Goal: Information Seeking & Learning: Learn about a topic

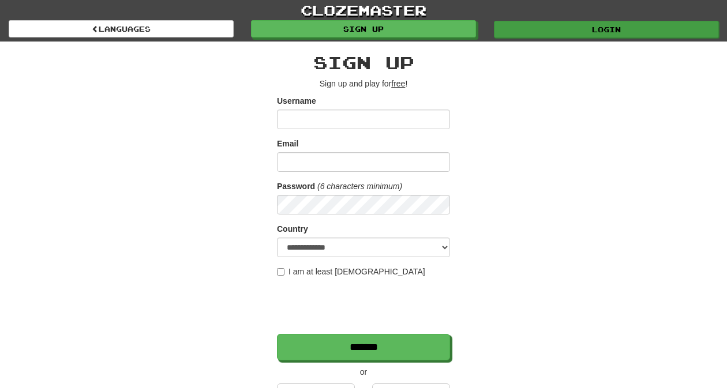
type input "*********"
click at [560, 28] on link "Login" at bounding box center [606, 29] width 225 height 17
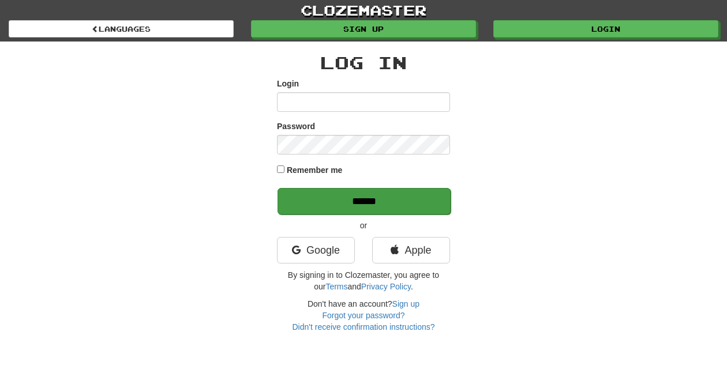
type input "*********"
click at [382, 200] on input "******" at bounding box center [363, 201] width 173 height 27
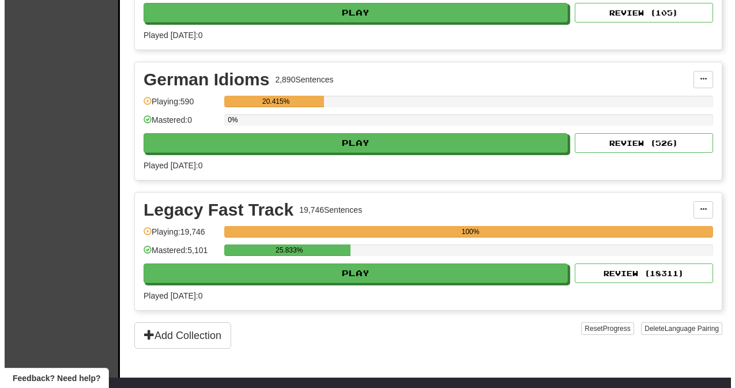
scroll to position [345, 0]
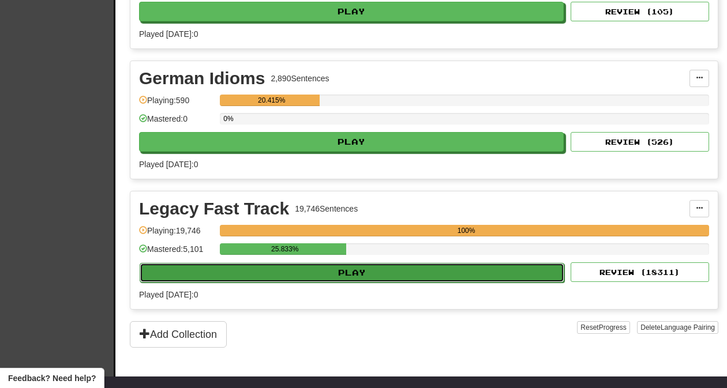
click at [362, 272] on button "Play" at bounding box center [352, 273] width 424 height 20
select select "**"
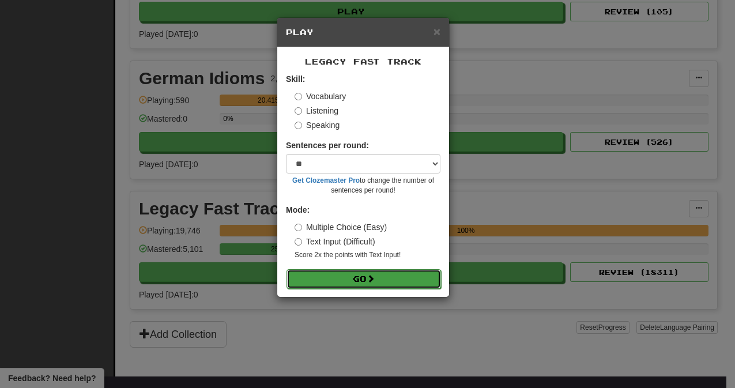
click at [366, 277] on button "Go" at bounding box center [364, 279] width 155 height 20
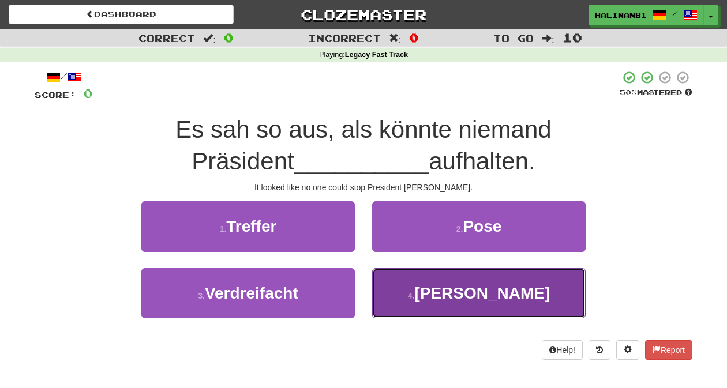
click at [410, 299] on button "4 . Reagan" at bounding box center [478, 293] width 213 height 50
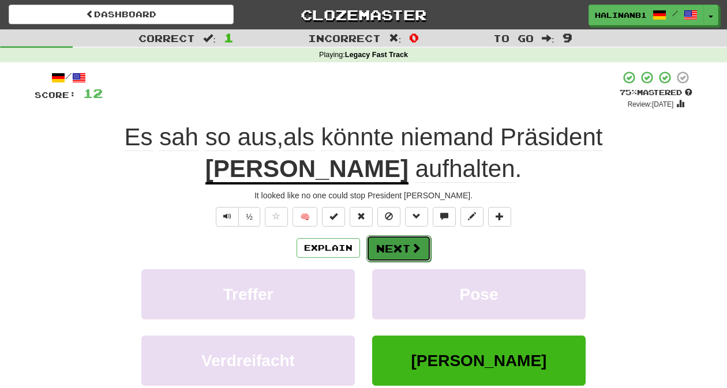
click at [404, 247] on button "Next" at bounding box center [398, 248] width 65 height 27
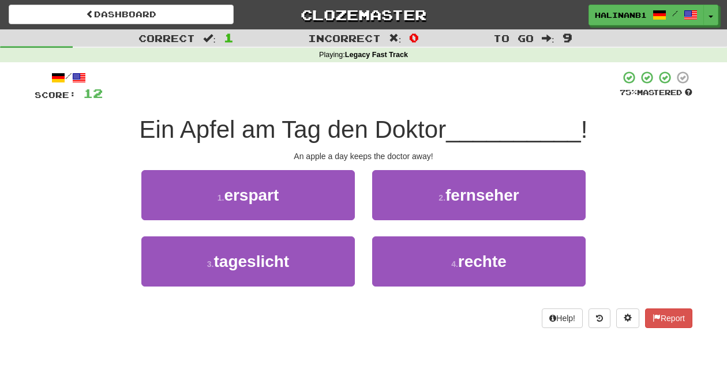
click at [356, 210] on div "1 . erspart" at bounding box center [248, 203] width 231 height 66
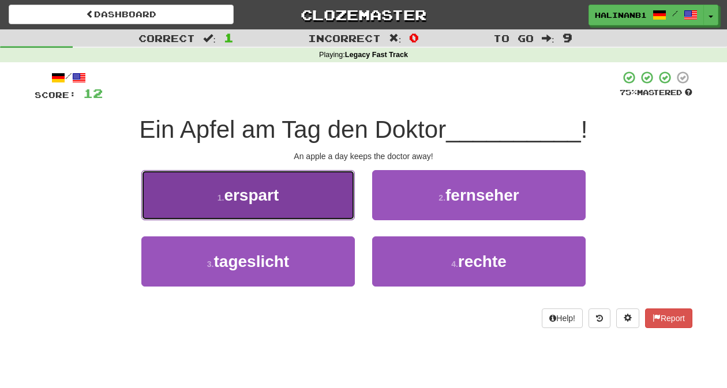
click at [345, 206] on button "1 . erspart" at bounding box center [247, 195] width 213 height 50
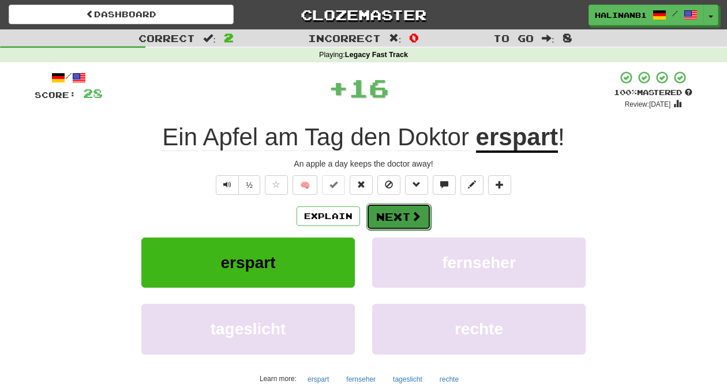
click at [398, 220] on button "Next" at bounding box center [398, 217] width 65 height 27
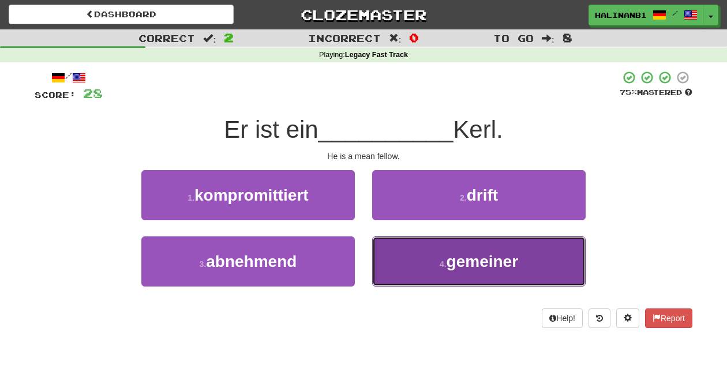
click at [403, 245] on button "4 . gemeiner" at bounding box center [478, 261] width 213 height 50
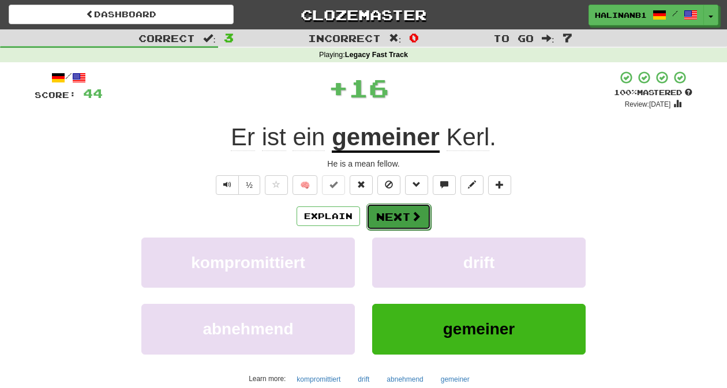
click at [394, 219] on button "Next" at bounding box center [398, 217] width 65 height 27
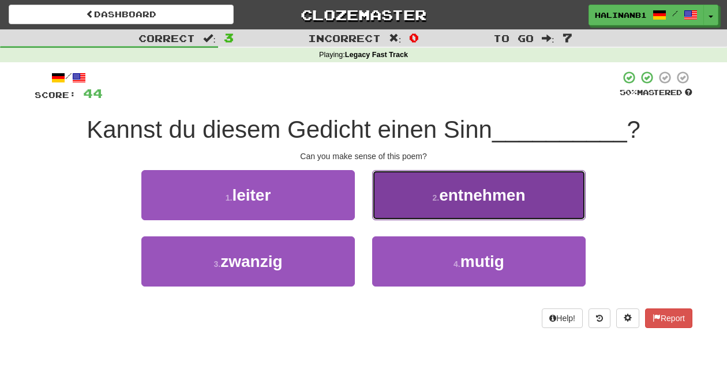
click at [398, 202] on button "2 . entnehmen" at bounding box center [478, 195] width 213 height 50
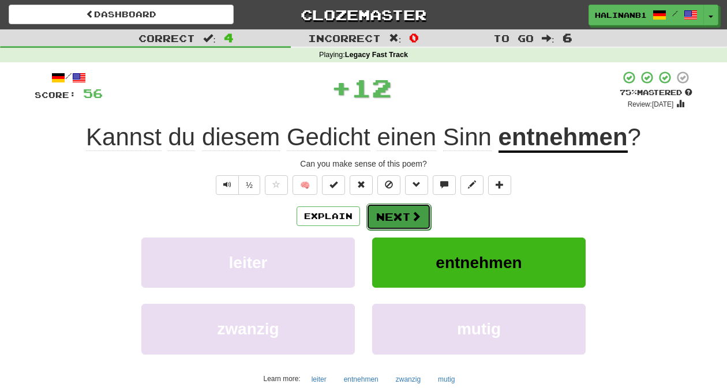
click at [390, 215] on button "Next" at bounding box center [398, 217] width 65 height 27
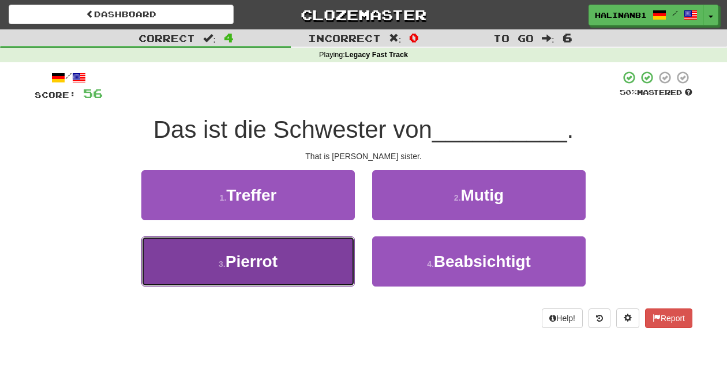
click at [335, 255] on button "3 . Pierrot" at bounding box center [247, 261] width 213 height 50
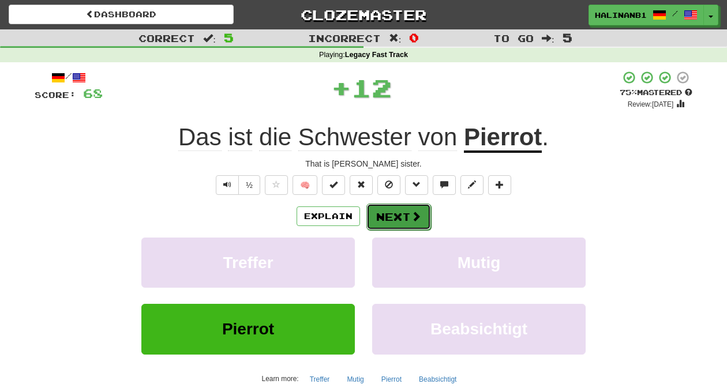
click at [389, 209] on button "Next" at bounding box center [398, 217] width 65 height 27
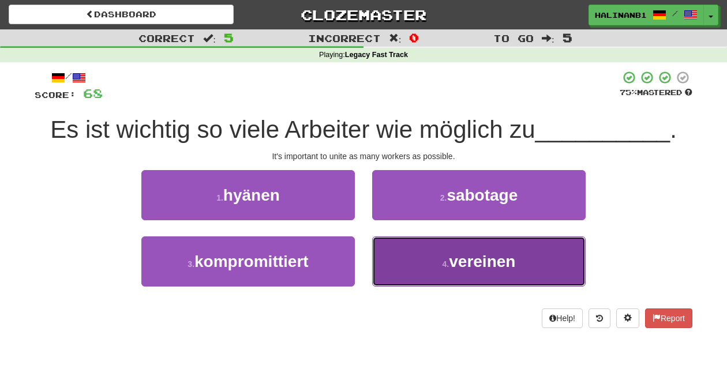
click at [396, 251] on button "4 . vereinen" at bounding box center [478, 261] width 213 height 50
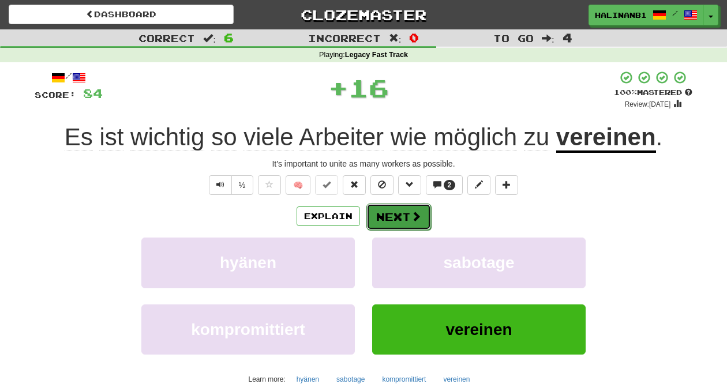
click at [396, 208] on button "Next" at bounding box center [398, 217] width 65 height 27
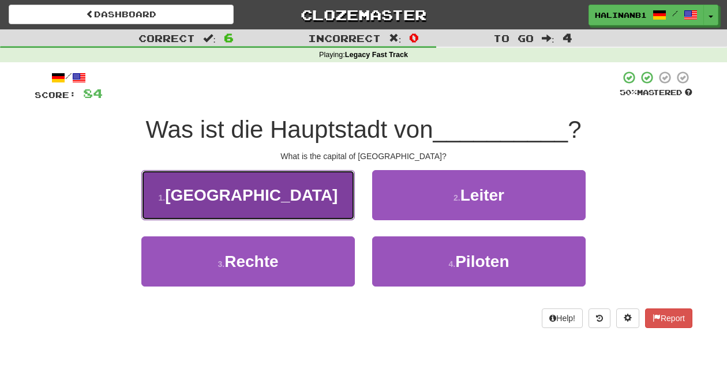
click at [321, 200] on button "1 . Haiti" at bounding box center [247, 195] width 213 height 50
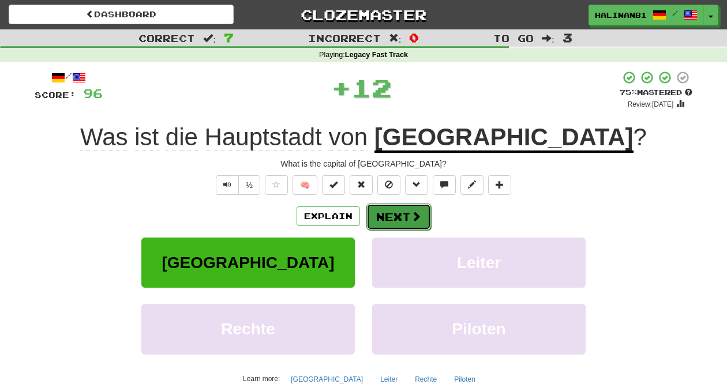
click at [404, 217] on button "Next" at bounding box center [398, 217] width 65 height 27
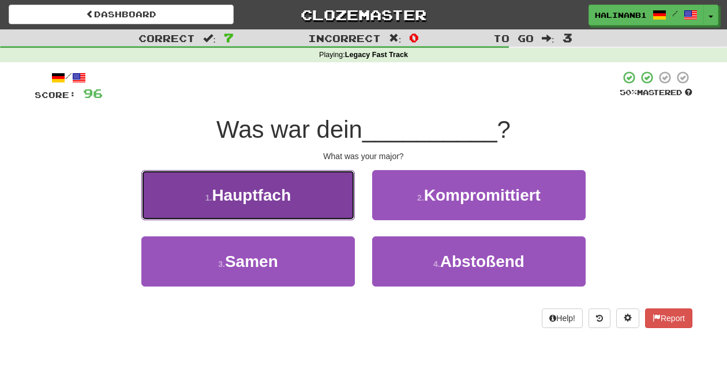
click at [337, 207] on button "1 . Hauptfach" at bounding box center [247, 195] width 213 height 50
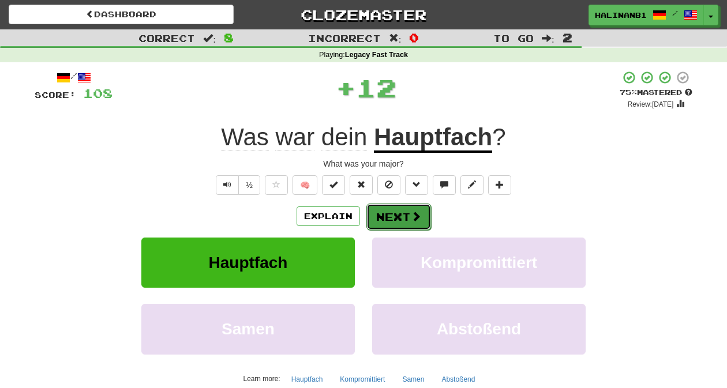
click at [412, 216] on span at bounding box center [416, 216] width 10 height 10
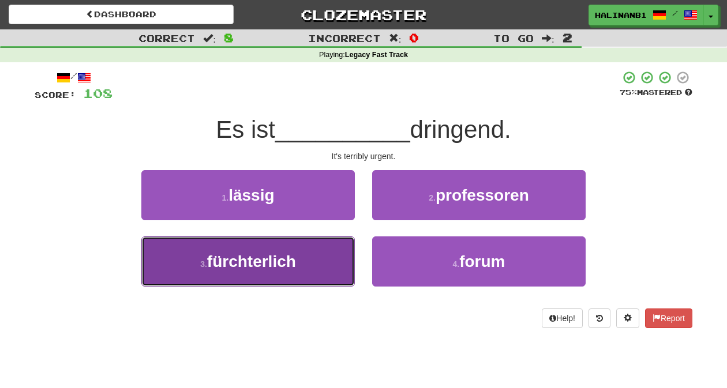
click at [321, 269] on button "3 . fürchterlich" at bounding box center [247, 261] width 213 height 50
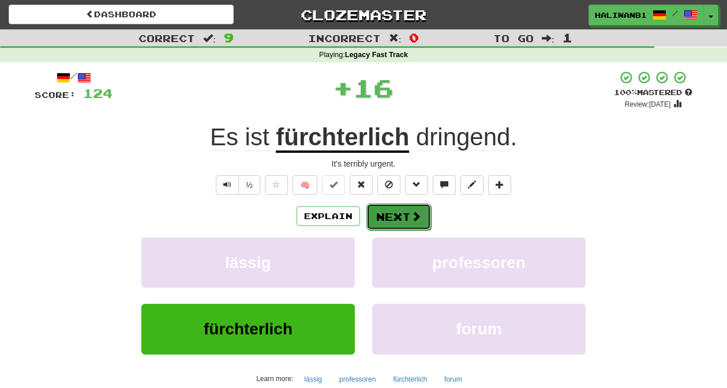
click at [393, 213] on button "Next" at bounding box center [398, 217] width 65 height 27
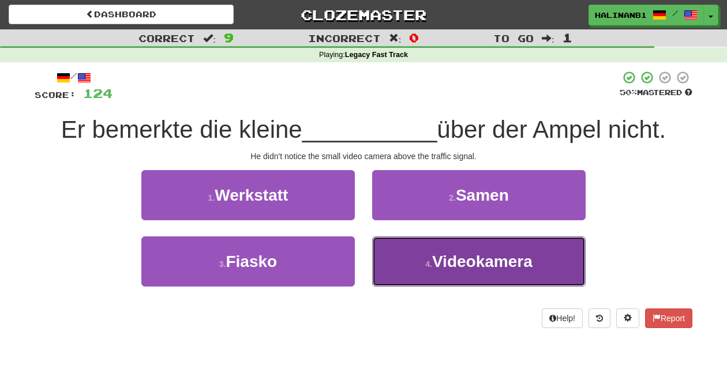
click at [397, 246] on button "4 . Videokamera" at bounding box center [478, 261] width 213 height 50
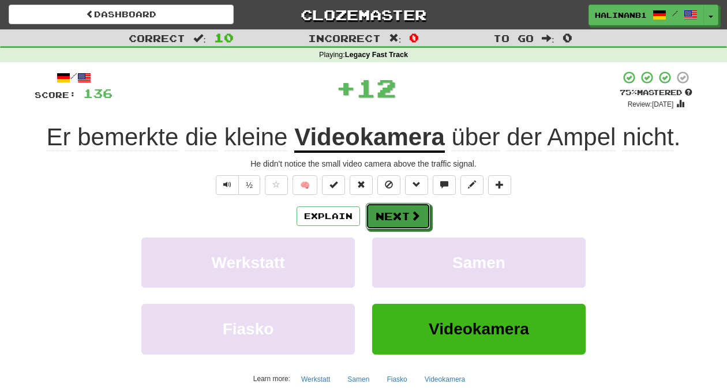
click at [392, 213] on button "Next" at bounding box center [398, 216] width 65 height 27
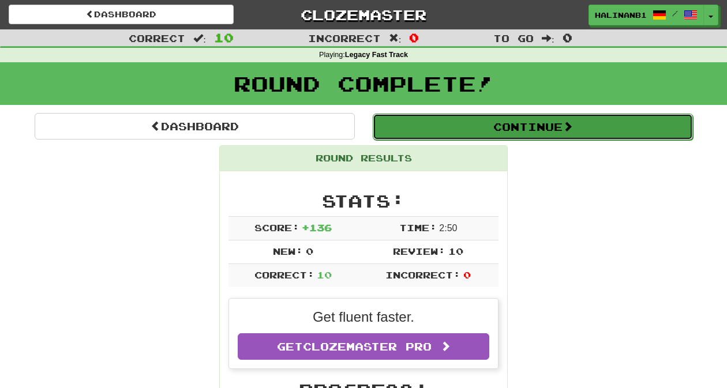
click at [412, 131] on button "Continue" at bounding box center [533, 127] width 320 height 27
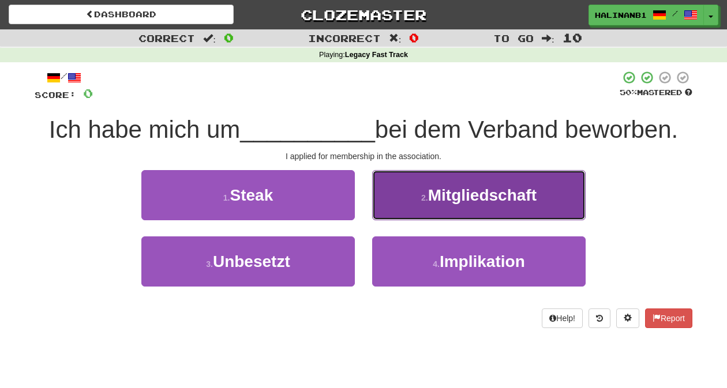
click at [411, 207] on button "2 . Mitgliedschaft" at bounding box center [478, 195] width 213 height 50
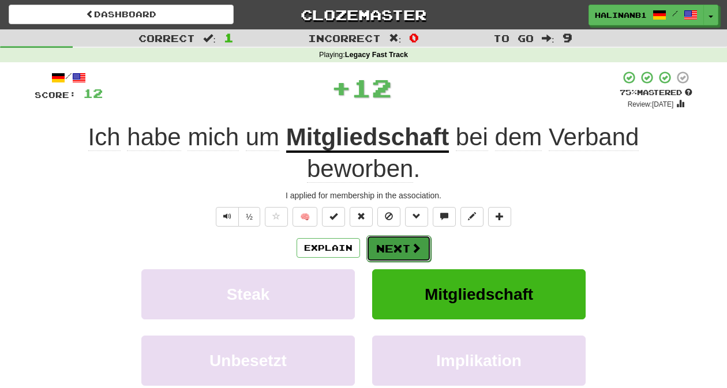
click at [405, 245] on button "Next" at bounding box center [398, 248] width 65 height 27
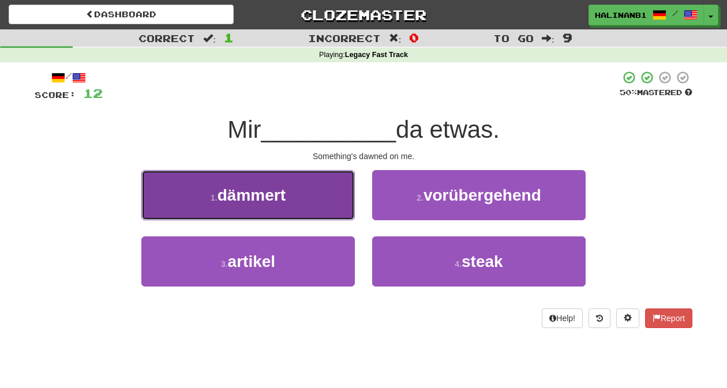
click at [323, 206] on button "1 . dämmert" at bounding box center [247, 195] width 213 height 50
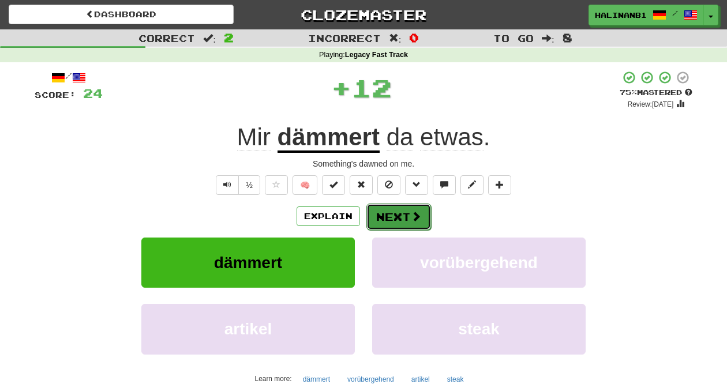
click at [401, 216] on button "Next" at bounding box center [398, 217] width 65 height 27
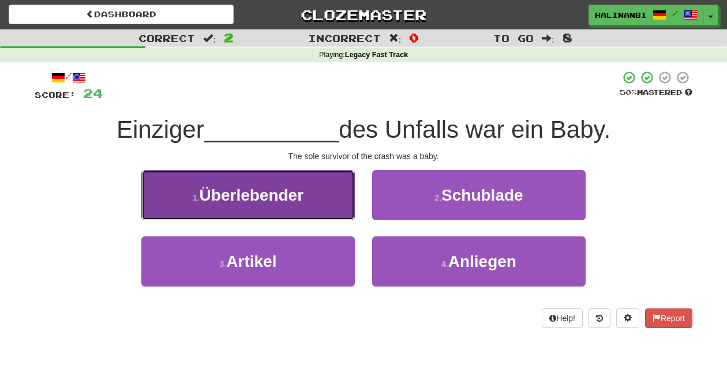
click at [335, 206] on button "1 . Überlebender" at bounding box center [247, 195] width 213 height 50
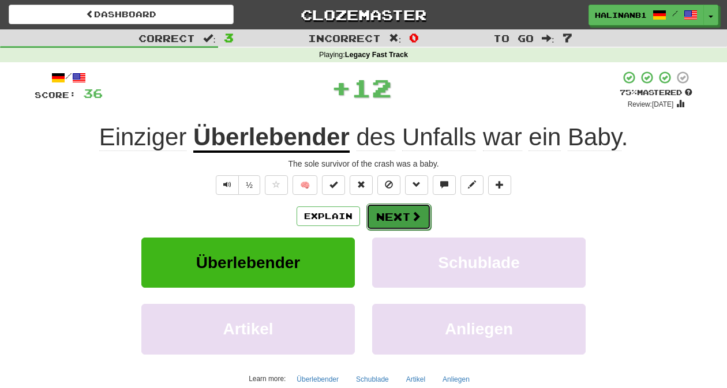
click at [401, 212] on button "Next" at bounding box center [398, 217] width 65 height 27
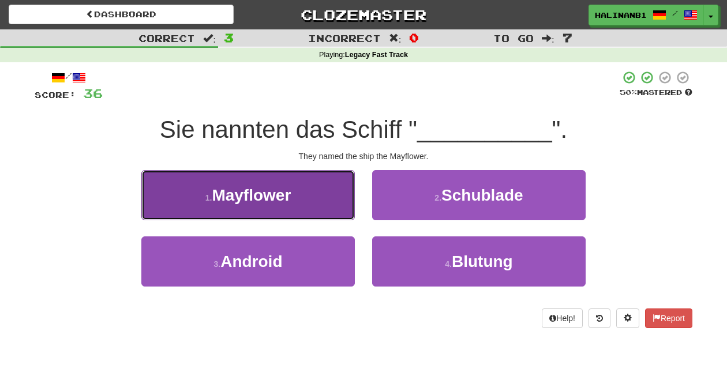
click at [293, 211] on button "1 . Mayflower" at bounding box center [247, 195] width 213 height 50
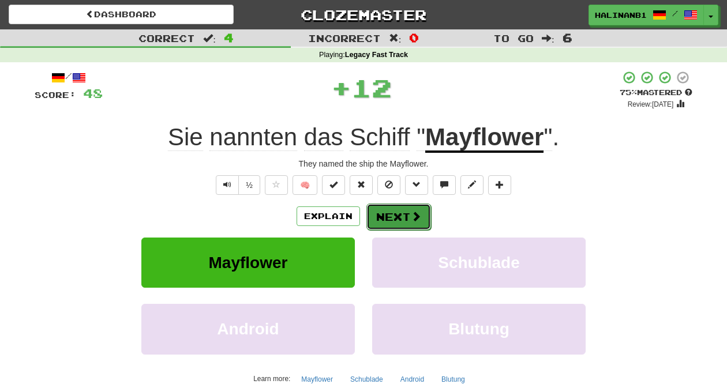
click at [408, 210] on button "Next" at bounding box center [398, 217] width 65 height 27
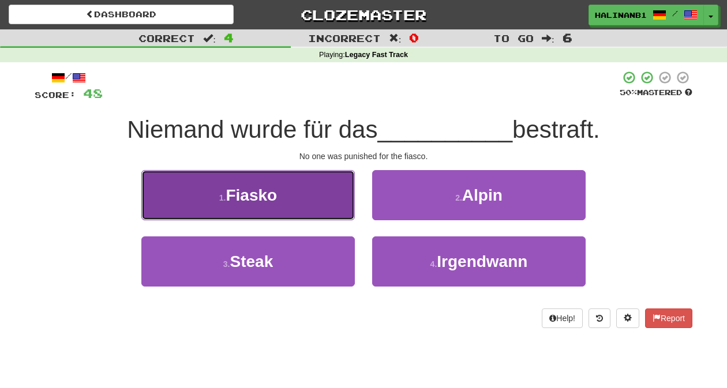
click at [308, 193] on button "1 . Fiasko" at bounding box center [247, 195] width 213 height 50
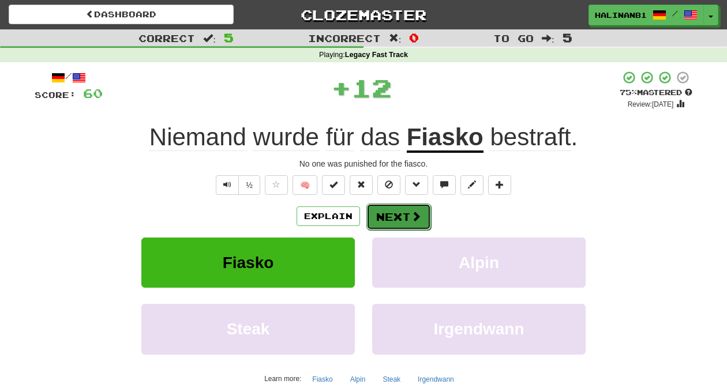
click at [405, 213] on button "Next" at bounding box center [398, 217] width 65 height 27
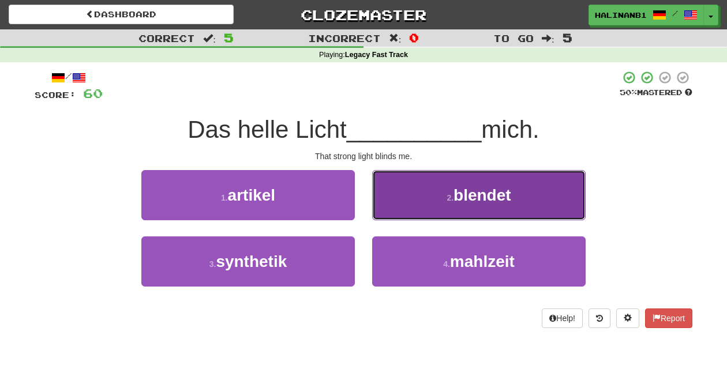
click at [408, 204] on button "2 . blendet" at bounding box center [478, 195] width 213 height 50
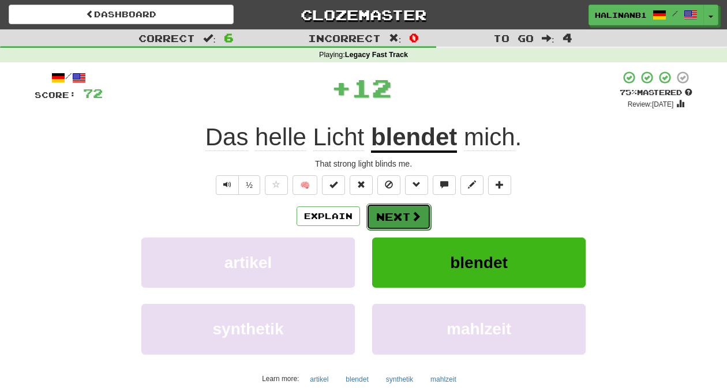
click at [408, 205] on button "Next" at bounding box center [398, 217] width 65 height 27
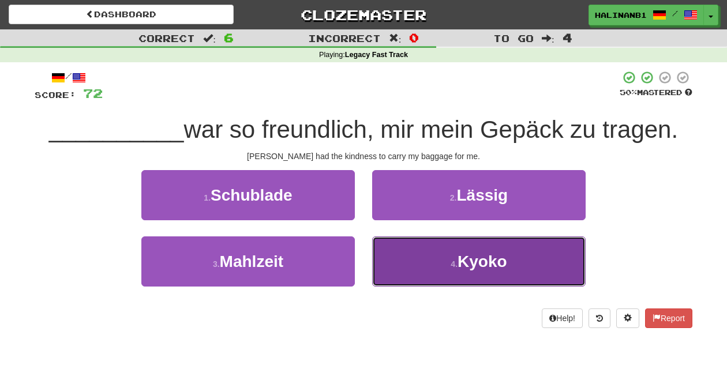
click at [416, 270] on button "4 . Kyoko" at bounding box center [478, 261] width 213 height 50
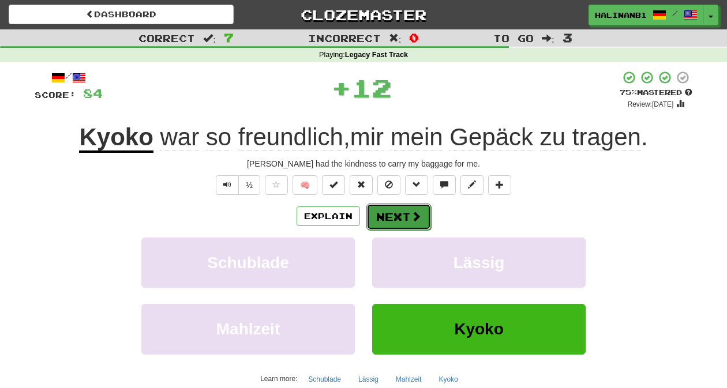
click at [400, 218] on button "Next" at bounding box center [398, 217] width 65 height 27
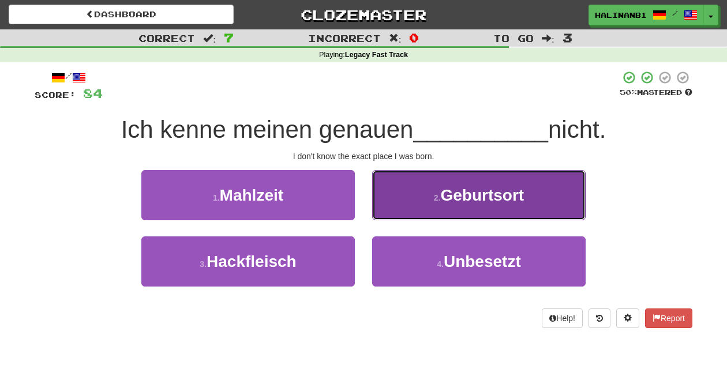
click at [398, 211] on button "2 . Geburtsort" at bounding box center [478, 195] width 213 height 50
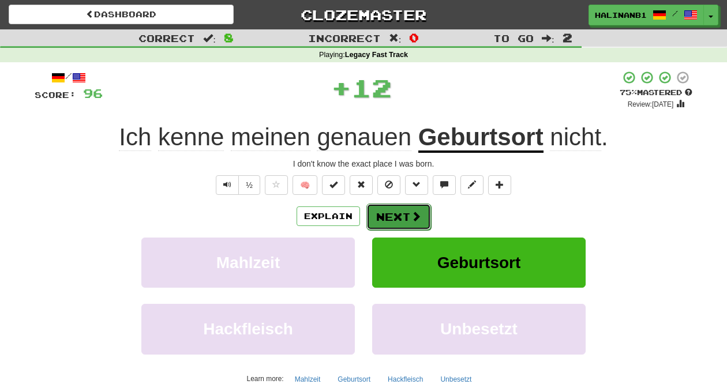
click at [398, 213] on button "Next" at bounding box center [398, 217] width 65 height 27
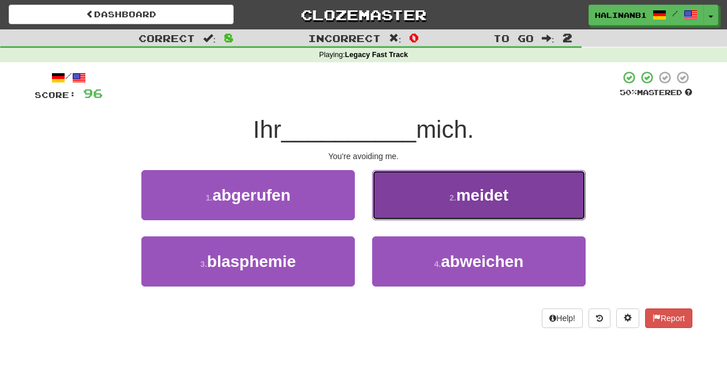
click at [397, 210] on button "2 . meidet" at bounding box center [478, 195] width 213 height 50
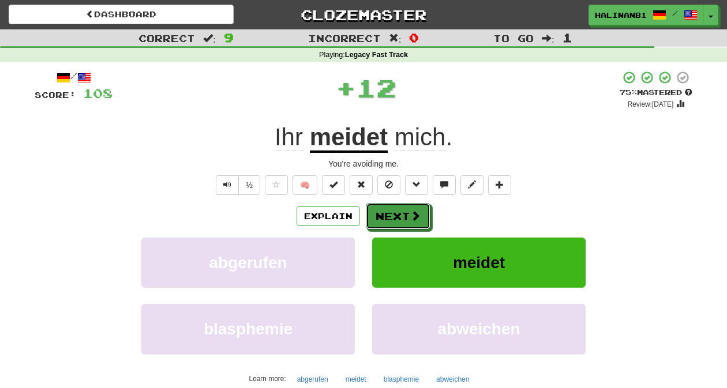
click at [397, 210] on button "Next" at bounding box center [398, 216] width 65 height 27
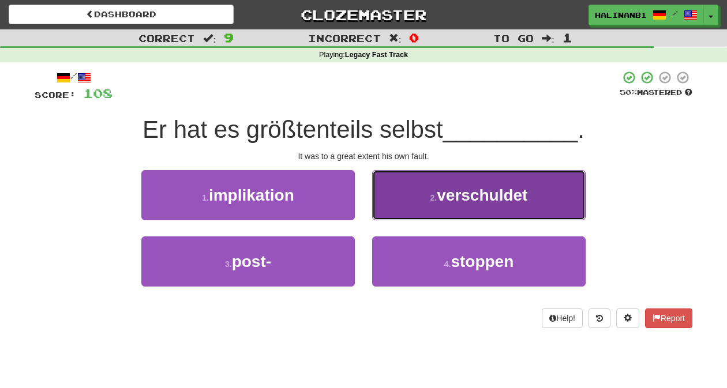
click at [397, 214] on button "2 . verschuldet" at bounding box center [478, 195] width 213 height 50
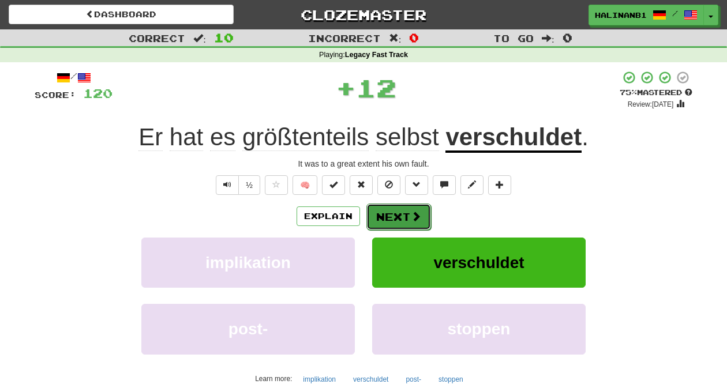
click at [396, 216] on button "Next" at bounding box center [398, 217] width 65 height 27
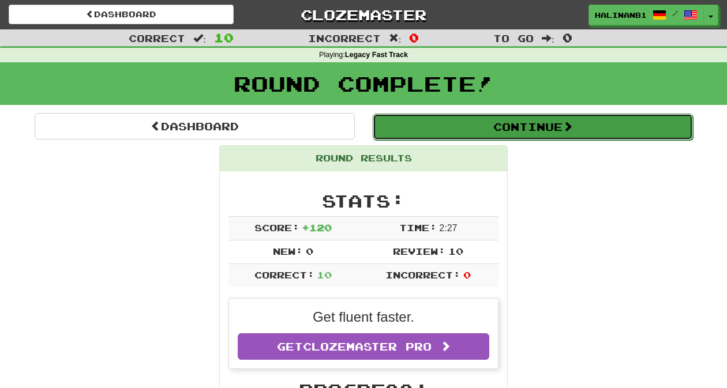
click at [401, 127] on button "Continue" at bounding box center [533, 127] width 320 height 27
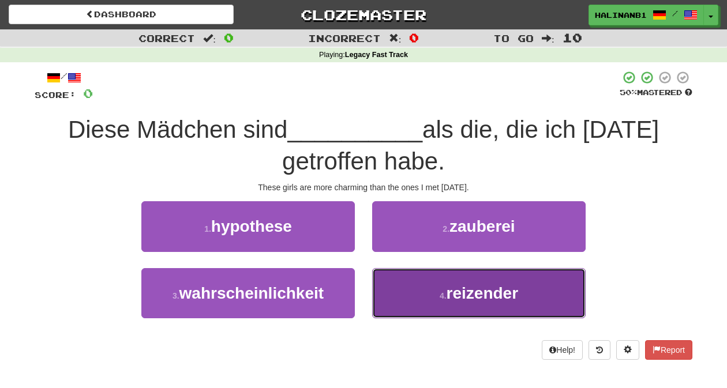
click at [430, 290] on button "4 . reizender" at bounding box center [478, 293] width 213 height 50
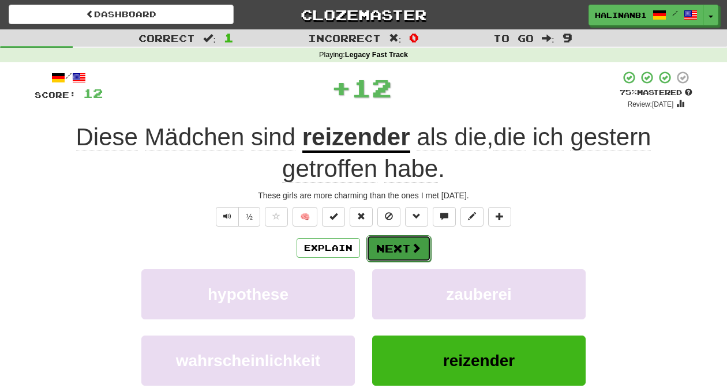
click at [408, 250] on button "Next" at bounding box center [398, 248] width 65 height 27
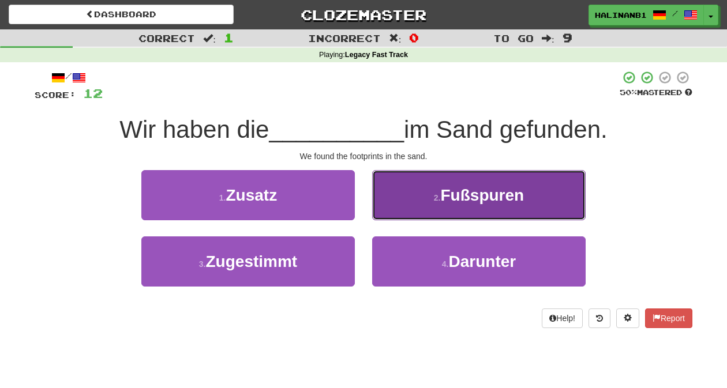
click at [413, 205] on button "2 . Fußspuren" at bounding box center [478, 195] width 213 height 50
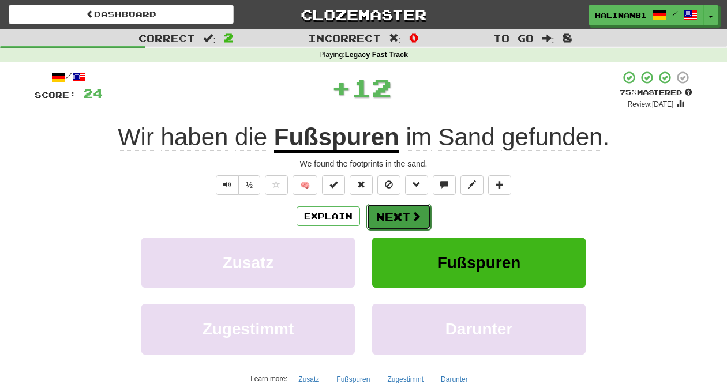
click at [410, 209] on button "Next" at bounding box center [398, 217] width 65 height 27
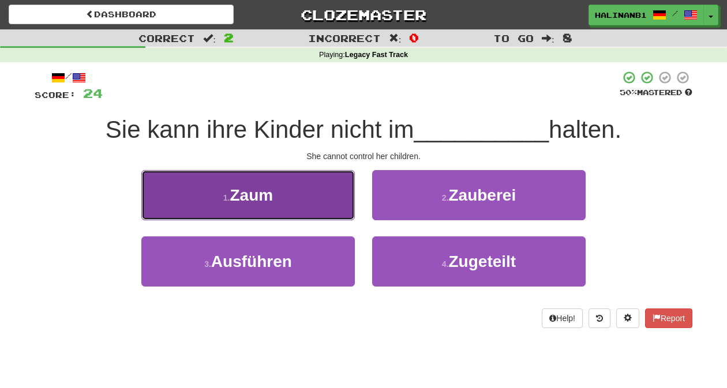
click at [313, 203] on button "1 . Zaum" at bounding box center [247, 195] width 213 height 50
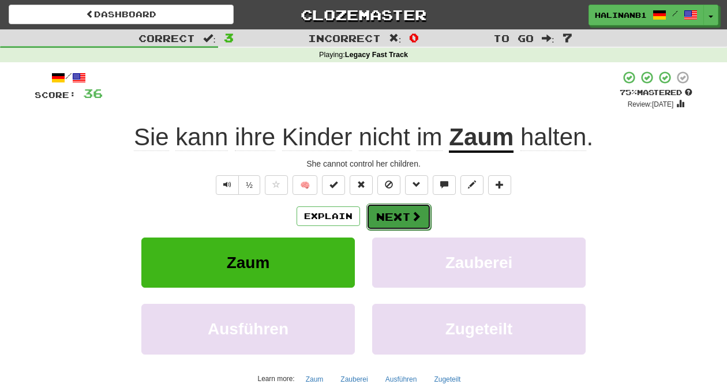
click at [399, 221] on button "Next" at bounding box center [398, 217] width 65 height 27
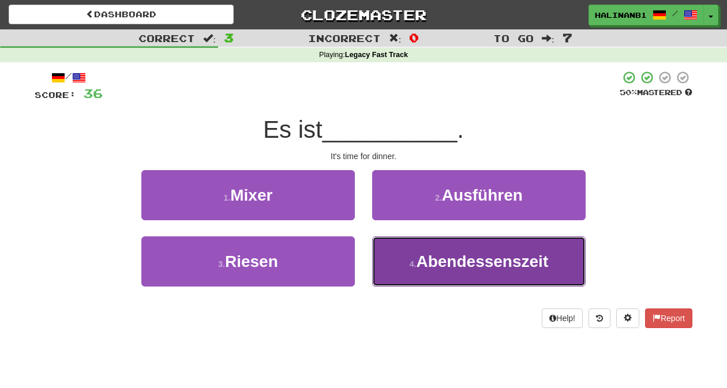
click at [387, 257] on button "4 . Abendessenszeit" at bounding box center [478, 261] width 213 height 50
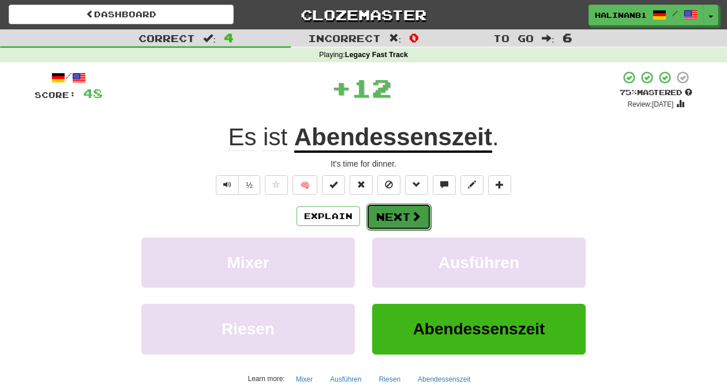
click at [392, 212] on button "Next" at bounding box center [398, 217] width 65 height 27
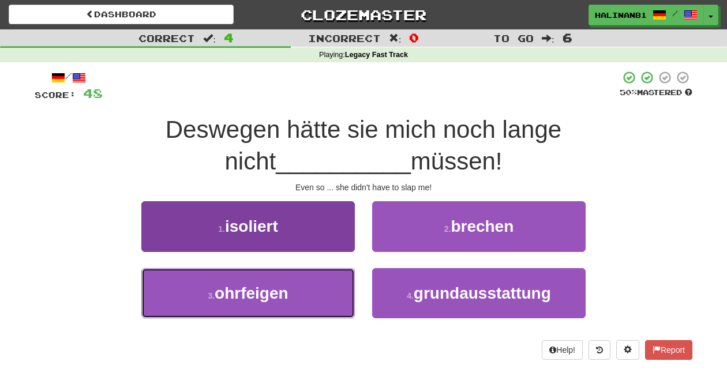
drag, startPoint x: 302, startPoint y: 310, endPoint x: 309, endPoint y: 307, distance: 7.3
click at [303, 310] on button "3 . ohrfeigen" at bounding box center [247, 293] width 213 height 50
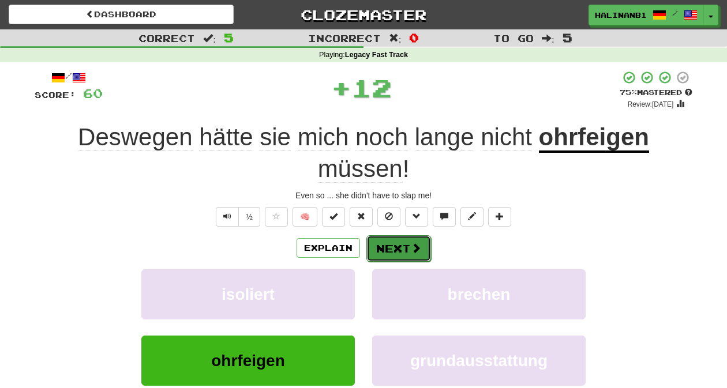
click at [396, 245] on button "Next" at bounding box center [398, 248] width 65 height 27
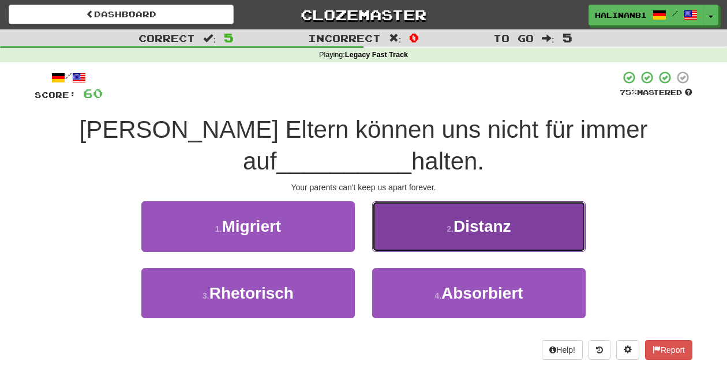
click at [398, 243] on button "2 . Distanz" at bounding box center [478, 226] width 213 height 50
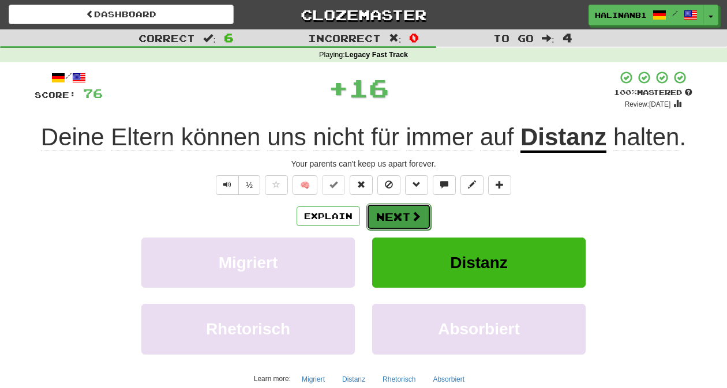
click at [406, 213] on button "Next" at bounding box center [398, 217] width 65 height 27
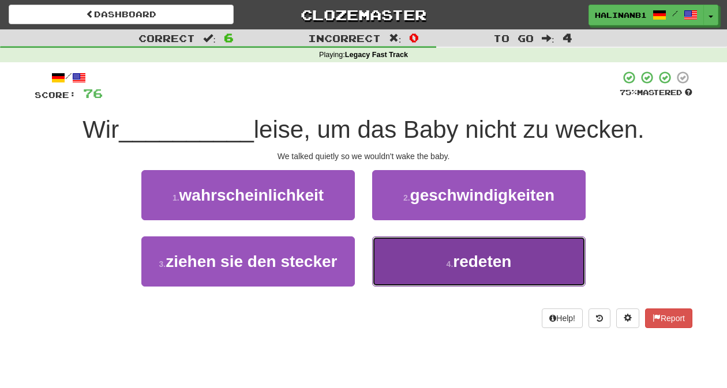
click at [400, 254] on button "4 . redeten" at bounding box center [478, 261] width 213 height 50
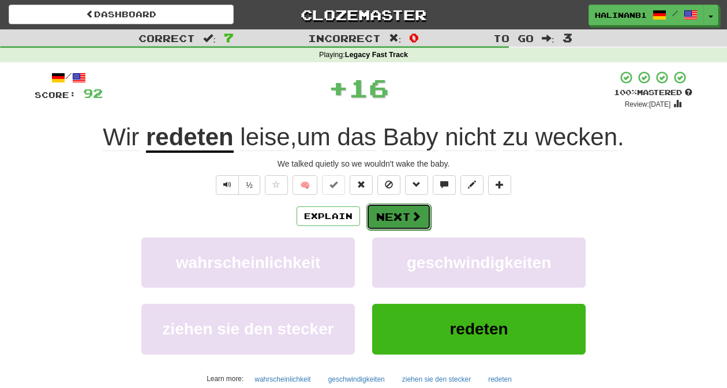
click at [397, 217] on button "Next" at bounding box center [398, 217] width 65 height 27
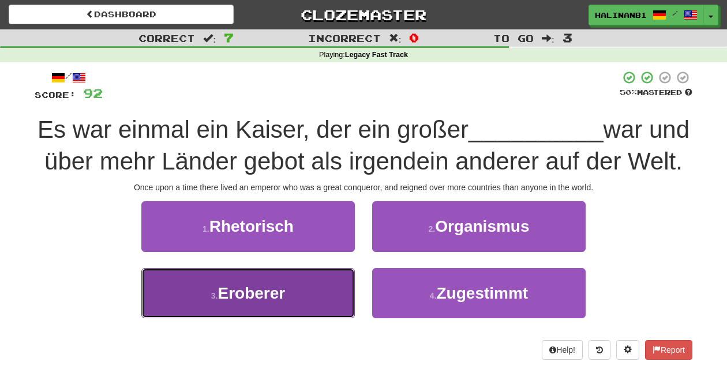
click at [313, 303] on button "3 . Eroberer" at bounding box center [247, 293] width 213 height 50
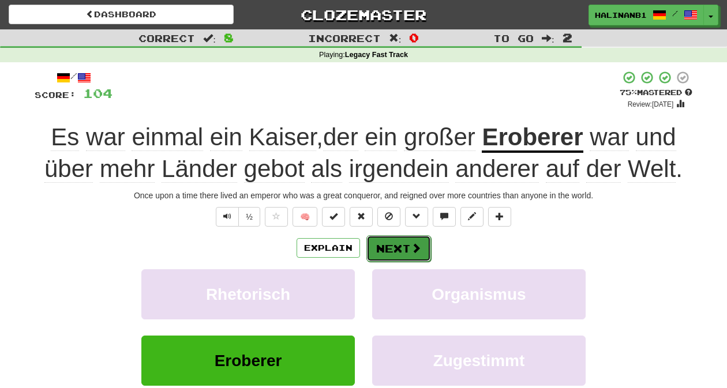
click at [389, 245] on button "Next" at bounding box center [398, 248] width 65 height 27
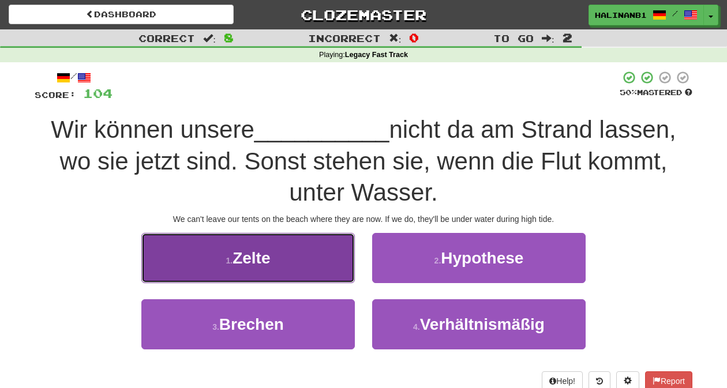
click at [305, 259] on button "1 . Zelte" at bounding box center [247, 258] width 213 height 50
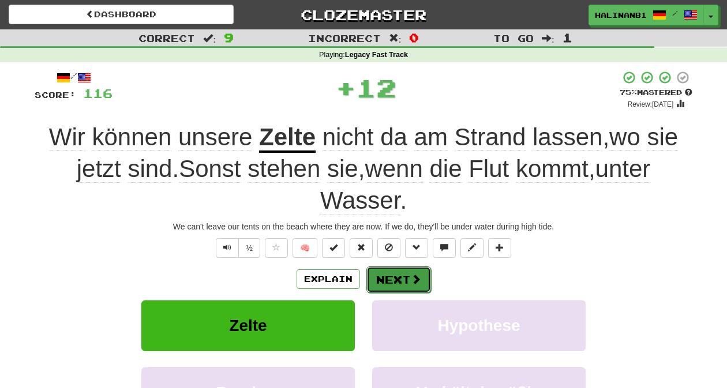
click at [399, 279] on button "Next" at bounding box center [398, 279] width 65 height 27
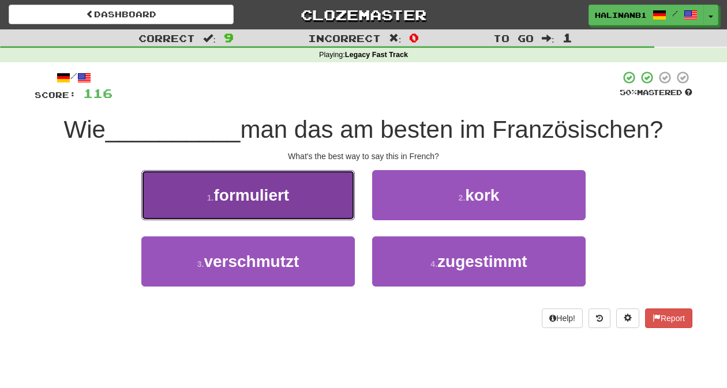
click at [344, 206] on button "1 . formuliert" at bounding box center [247, 195] width 213 height 50
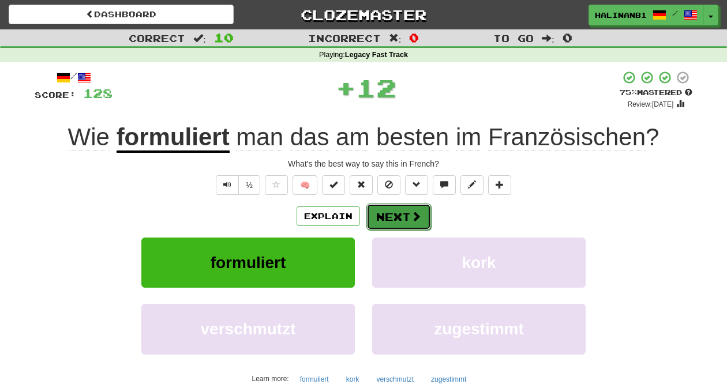
click at [387, 218] on button "Next" at bounding box center [398, 217] width 65 height 27
